Goal: Check status

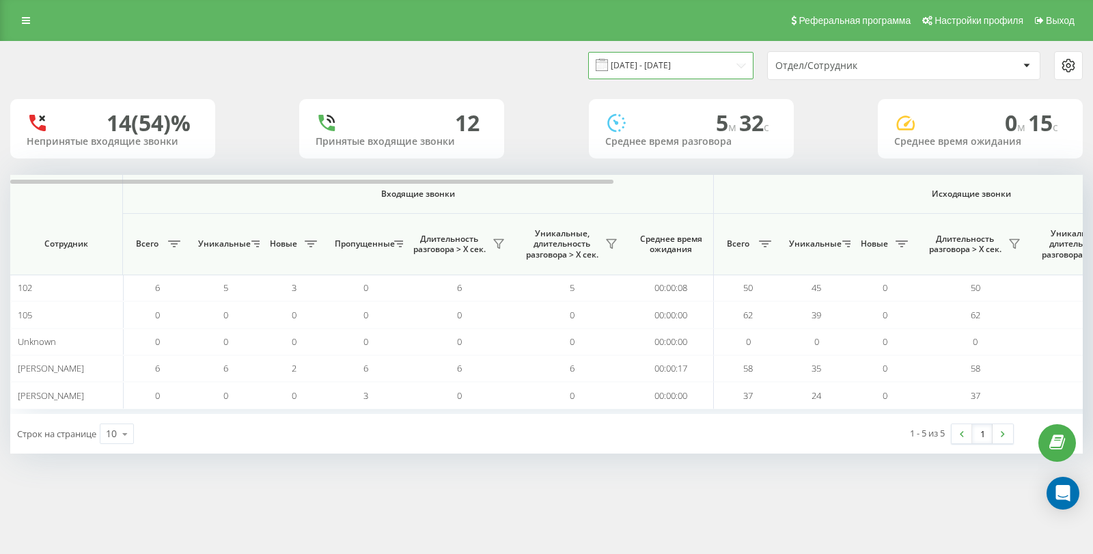
click at [696, 64] on input "[DATE] - [DATE]" at bounding box center [670, 65] width 165 height 27
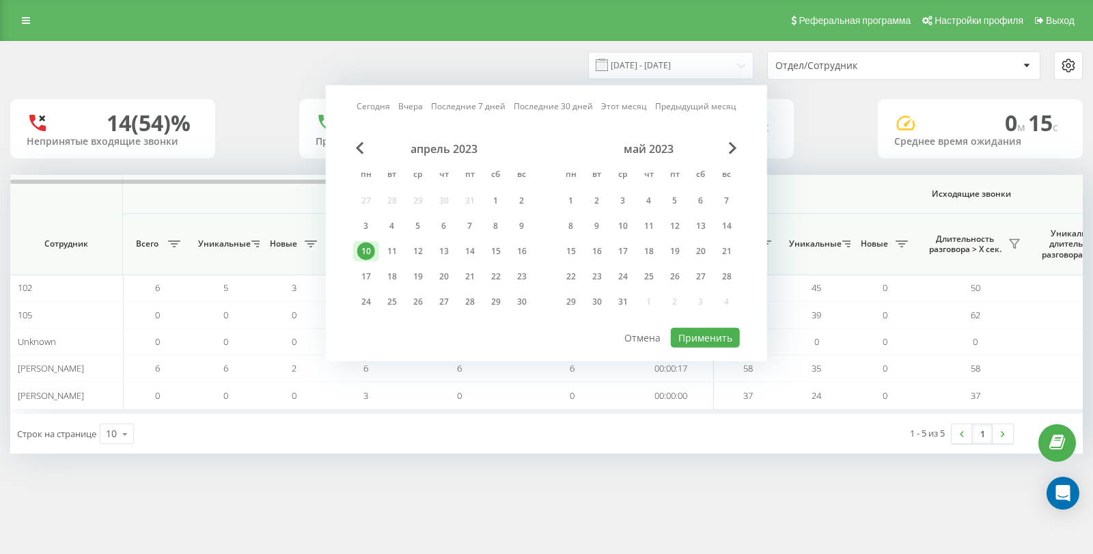
click at [371, 113] on div "Сегодня Вчера Последние 7 дней Последние 30 дней Этот месяц Предыдущий месяц" at bounding box center [546, 107] width 380 height 14
click at [368, 100] on link "Сегодня" at bounding box center [372, 106] width 33 height 13
click at [709, 357] on div "[DATE] [DATE] Последние 7 дней Последние 30 дней Этот месяц Предыдущий месяц [D…" at bounding box center [546, 223] width 441 height 276
click at [710, 344] on button "Применить" at bounding box center [705, 338] width 69 height 20
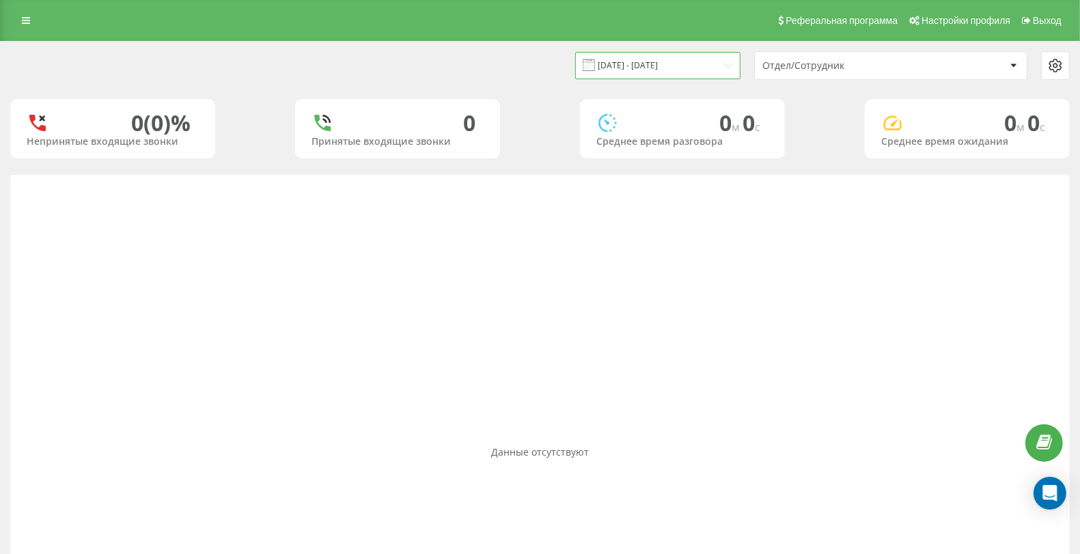
click at [671, 64] on input "[DATE] - [DATE]" at bounding box center [657, 65] width 165 height 27
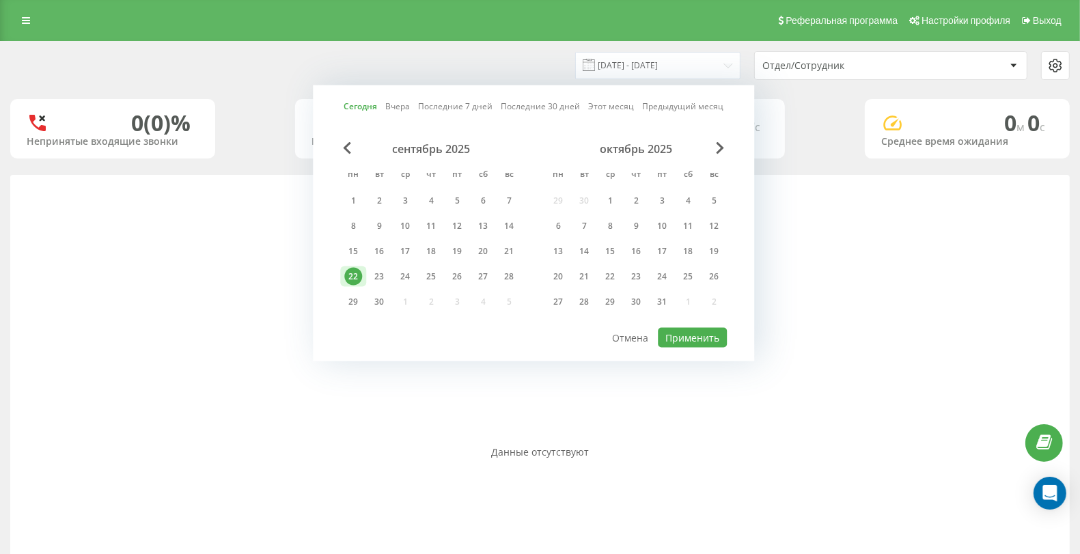
click at [403, 104] on link "Вчера" at bounding box center [397, 106] width 25 height 13
click at [689, 337] on button "Применить" at bounding box center [692, 338] width 69 height 20
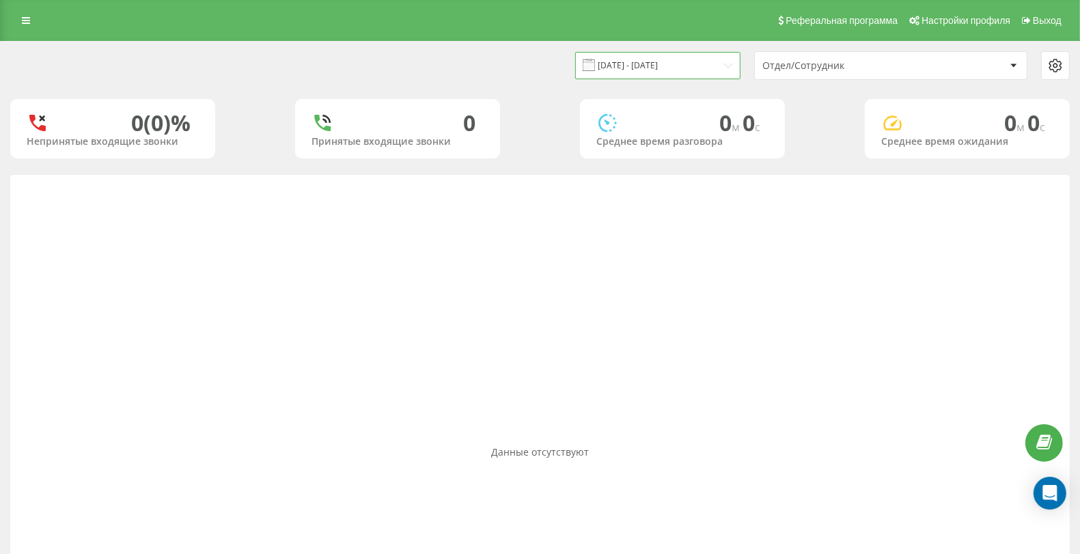
click at [659, 68] on input "[DATE] - [DATE]" at bounding box center [657, 65] width 165 height 27
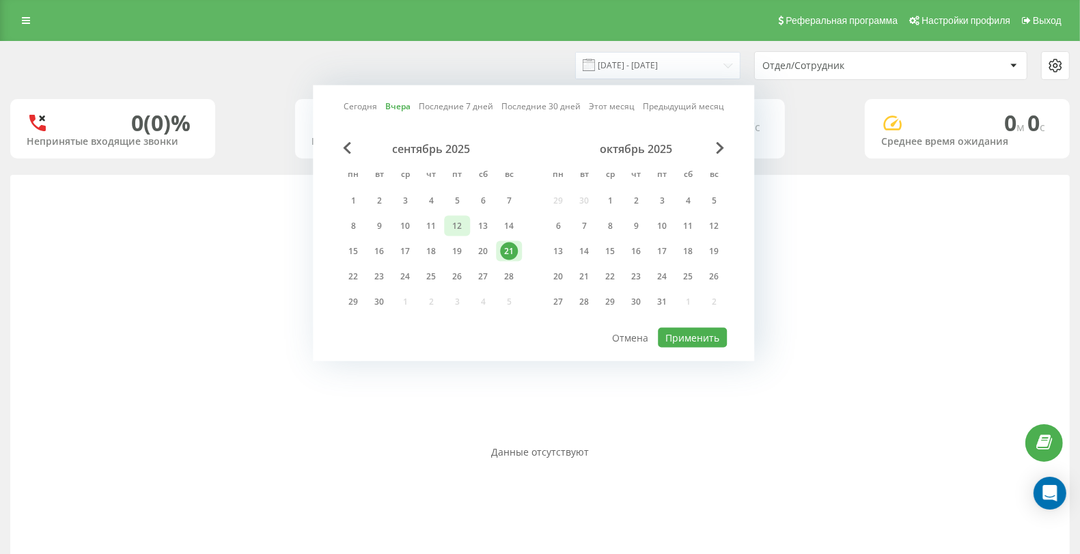
click at [457, 221] on div "12" at bounding box center [457, 226] width 18 height 18
click at [692, 336] on button "Применить" at bounding box center [692, 338] width 69 height 20
type input "[DATE] - [DATE]"
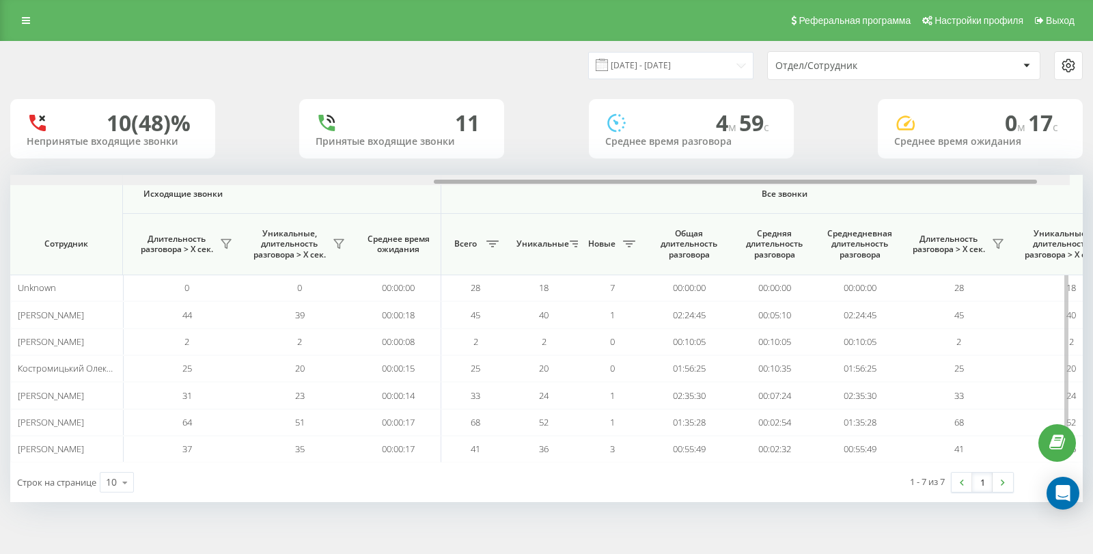
drag, startPoint x: 383, startPoint y: 182, endPoint x: 836, endPoint y: 233, distance: 456.2
click at [836, 233] on div "Входящие звонки Исходящие звонки Все звонки Сотрудник Всего Уникальные Новые Пр…" at bounding box center [546, 318] width 1072 height 287
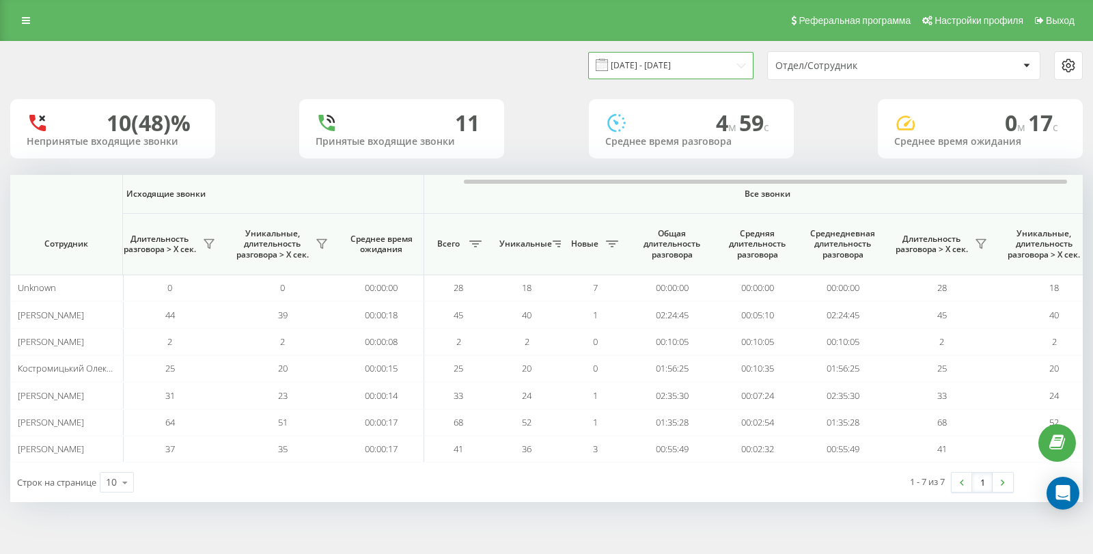
click at [709, 61] on input "[DATE] - [DATE]" at bounding box center [670, 65] width 165 height 27
click at [550, 38] on div "Реферальная программа Настройки профиля Выход" at bounding box center [546, 20] width 1093 height 41
click at [975, 247] on icon at bounding box center [980, 243] width 11 height 11
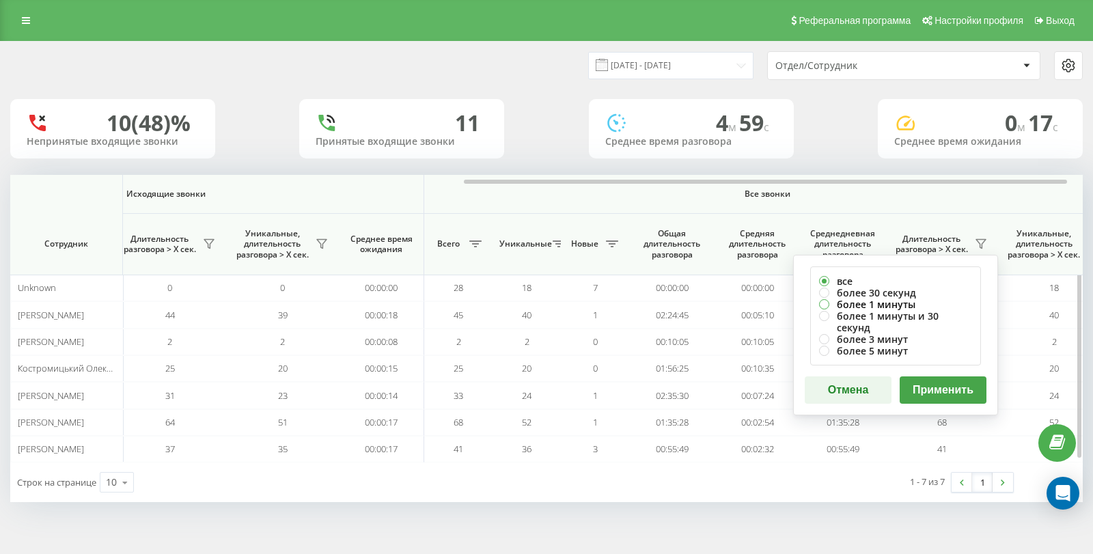
click at [888, 298] on label "более 1 минуты" at bounding box center [895, 304] width 153 height 12
radio input "true"
click at [942, 381] on button "Применить" at bounding box center [942, 389] width 87 height 27
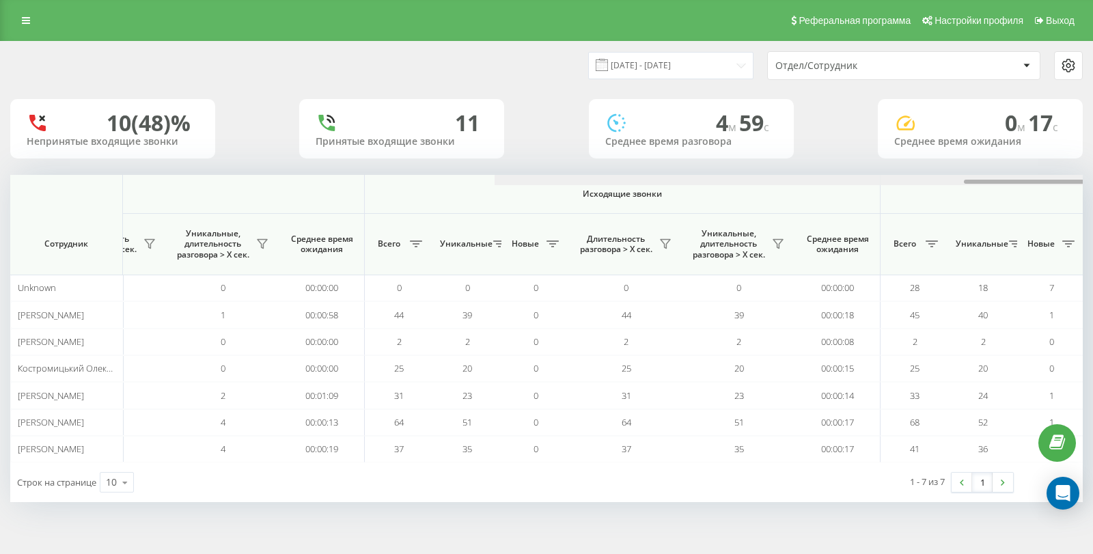
scroll to position [0, 833]
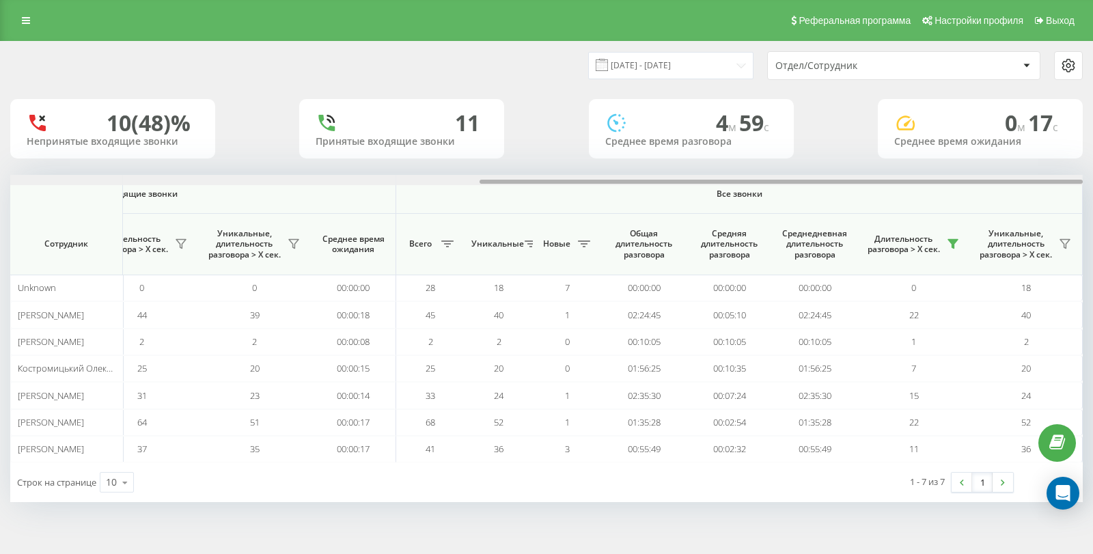
drag, startPoint x: 548, startPoint y: 182, endPoint x: 1092, endPoint y: 226, distance: 545.3
click at [1092, 226] on div "[DATE] - [DATE] Отдел/Сотрудник 10 (48)% Непринятые входящие звонки 11 Принятые…" at bounding box center [546, 285] width 1093 height 488
click at [696, 69] on input "[DATE] - [DATE]" at bounding box center [670, 65] width 165 height 27
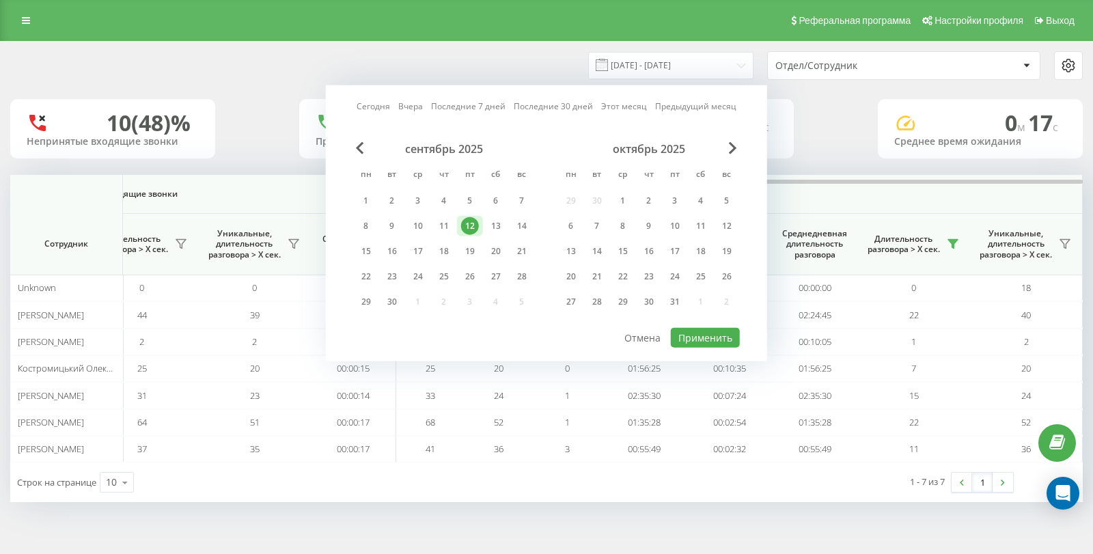
click at [516, 48] on div "[DATE] - [DATE] [DATE] [DATE] Последние 7 дней Последние 30 дней Этот месяц Пре…" at bounding box center [546, 66] width 1091 height 48
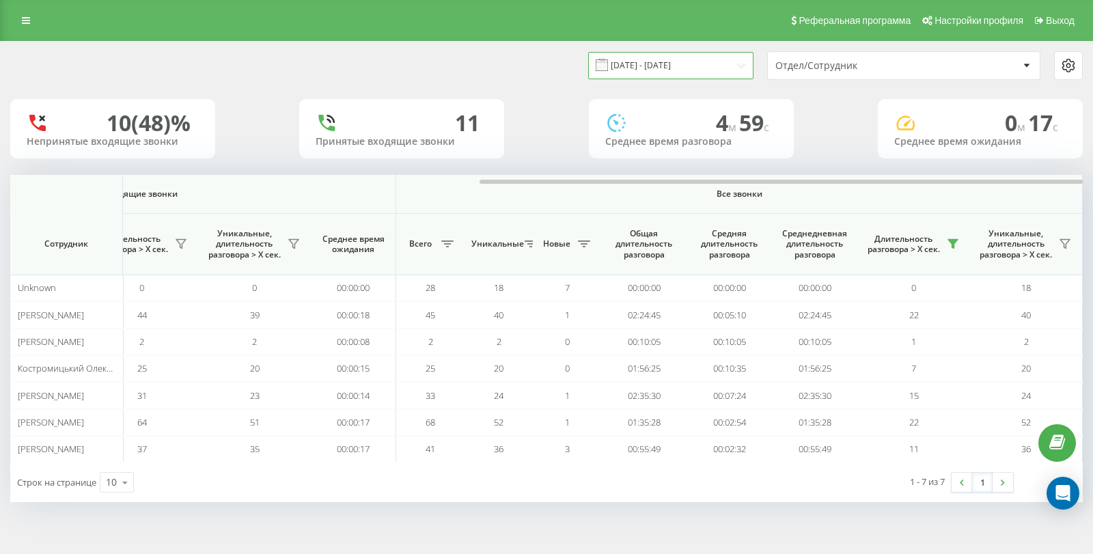
click at [663, 68] on input "[DATE] - [DATE]" at bounding box center [670, 65] width 165 height 27
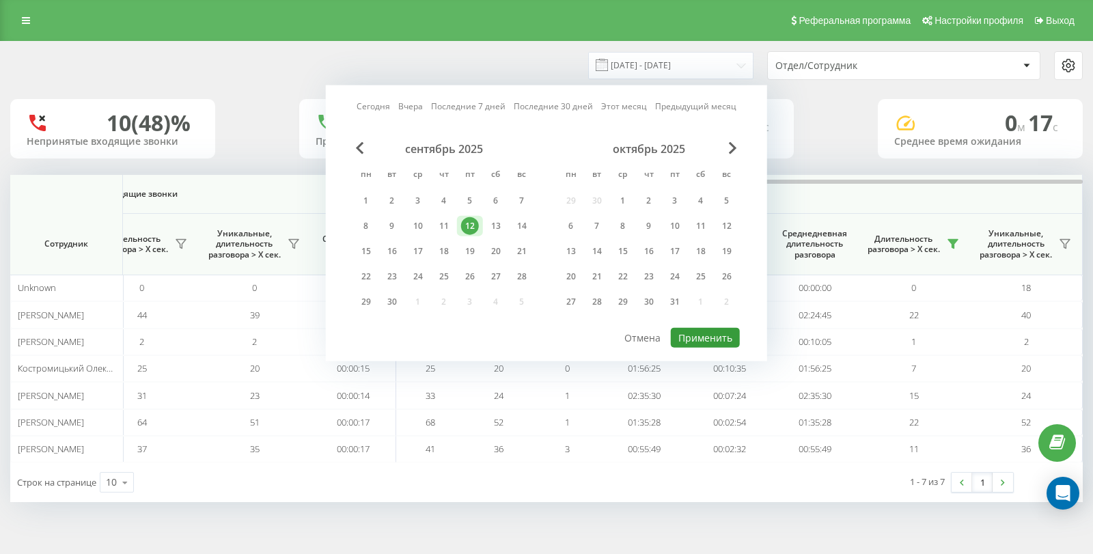
click at [693, 341] on button "Применить" at bounding box center [705, 338] width 69 height 20
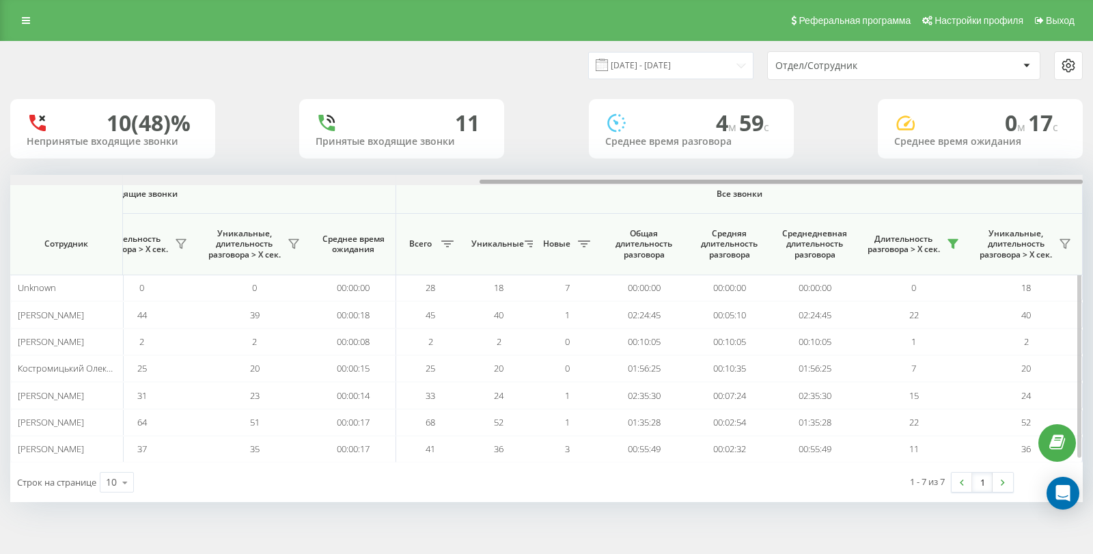
drag, startPoint x: 280, startPoint y: 183, endPoint x: 929, endPoint y: 188, distance: 649.4
click at [929, 188] on div "Входящие звонки Исходящие звонки Все звонки Сотрудник Всего Уникальные Новые Пр…" at bounding box center [546, 318] width 1072 height 287
